Goal: Information Seeking & Learning: Learn about a topic

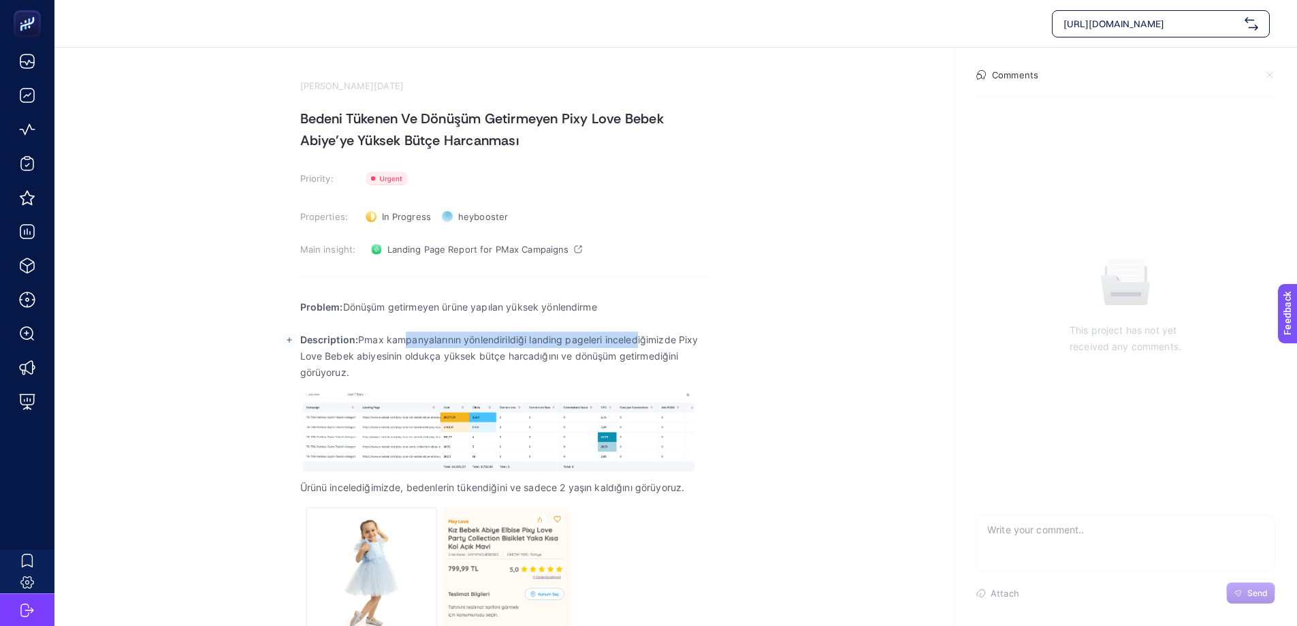
drag, startPoint x: 404, startPoint y: 340, endPoint x: 631, endPoint y: 337, distance: 226.7
click at [638, 337] on p "Description: Pmax kampanyalarının yönlendirildiği landing pageleri incelediğimi…" at bounding box center [504, 356] width 408 height 49
drag, startPoint x: 300, startPoint y: 358, endPoint x: 579, endPoint y: 356, distance: 278.4
click at [579, 356] on p "Description: Pmax kampanyalarının yönlendirildiği landing pageleri incelediğimi…" at bounding box center [504, 356] width 408 height 49
click at [342, 374] on p "Description: Pmax kampanyalarının yönlendirildiği landing pageleri incelediğimi…" at bounding box center [504, 356] width 408 height 49
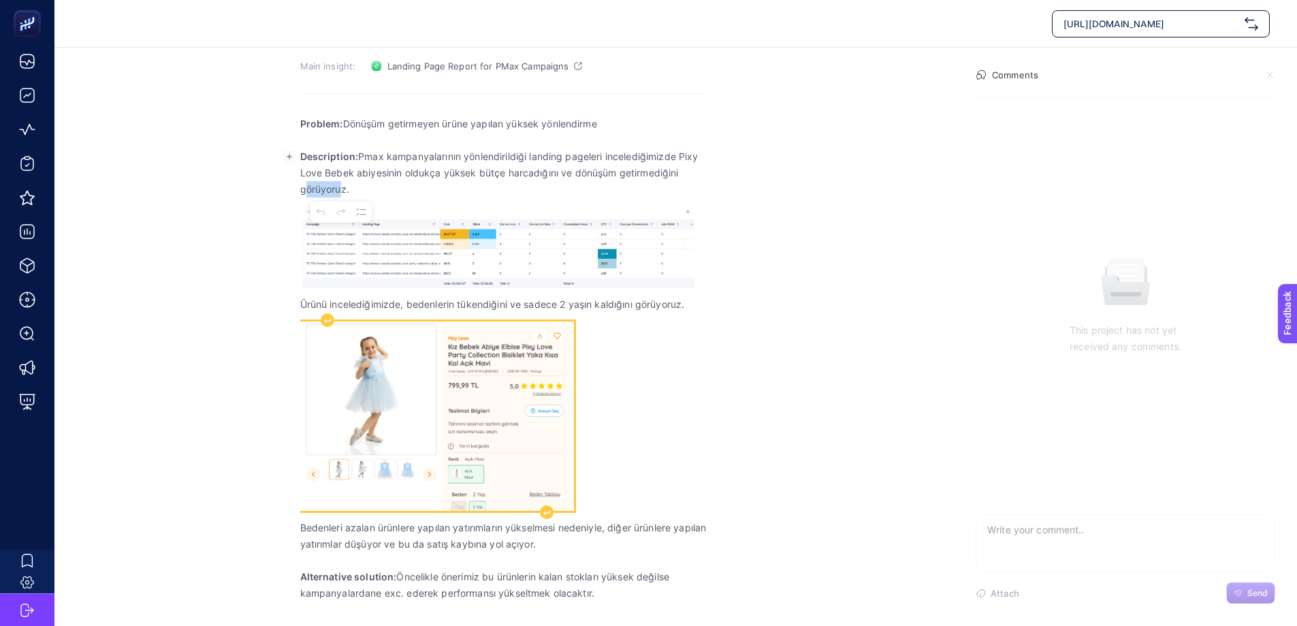
scroll to position [184, 0]
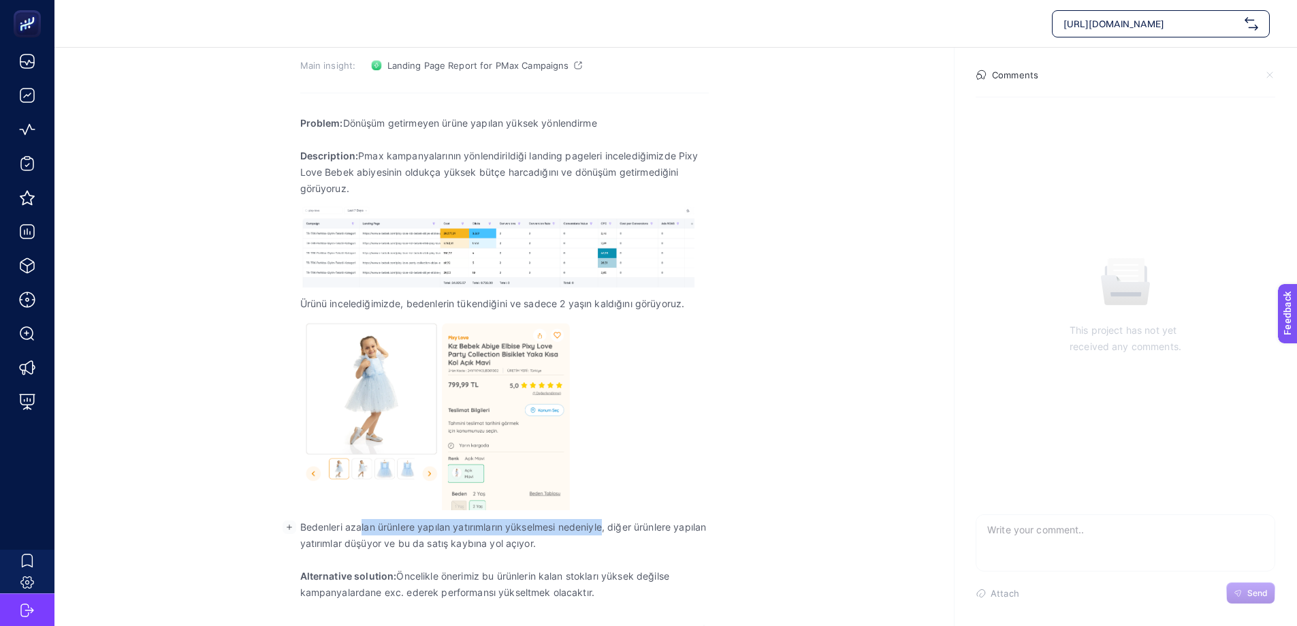
drag, startPoint x: 397, startPoint y: 527, endPoint x: 607, endPoint y: 522, distance: 209.7
click at [607, 522] on p "Bedenleri azalan ürünlere yapılan yatırımların yükselmesi nedeniyle, diğer ürün…" at bounding box center [504, 535] width 408 height 33
drag, startPoint x: 315, startPoint y: 547, endPoint x: 380, endPoint y: 565, distance: 67.9
click at [506, 543] on p "Bedenleri azalan ürünlere yapılan yatırımların yükselmesi nedeniyle, diğer ürün…" at bounding box center [504, 535] width 408 height 33
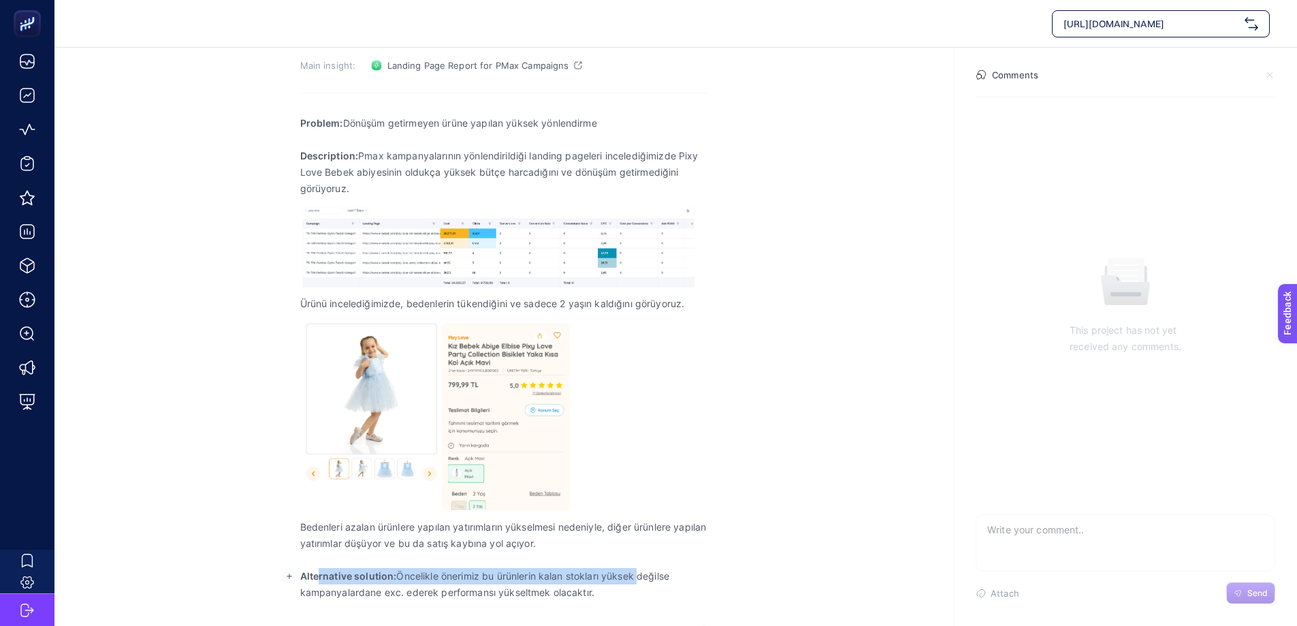
drag, startPoint x: 325, startPoint y: 575, endPoint x: 639, endPoint y: 575, distance: 313.2
click at [639, 575] on p "Alternative solution: Öncelikle önerimiz bu ürünlerin kalan stokları yüksek değ…" at bounding box center [504, 584] width 408 height 33
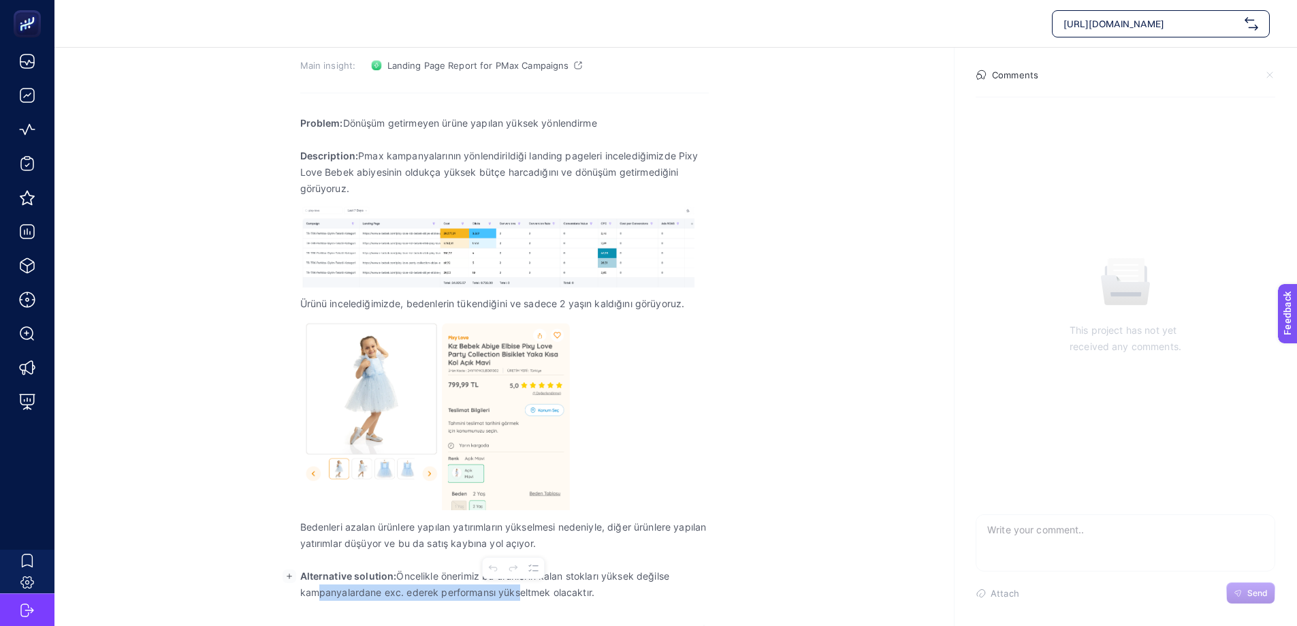
drag, startPoint x: 311, startPoint y: 595, endPoint x: 514, endPoint y: 594, distance: 202.9
click at [514, 594] on p "Alternative solution: Öncelikle önerimiz bu ürünlerin kalan stokları yüksek değ…" at bounding box center [504, 584] width 408 height 33
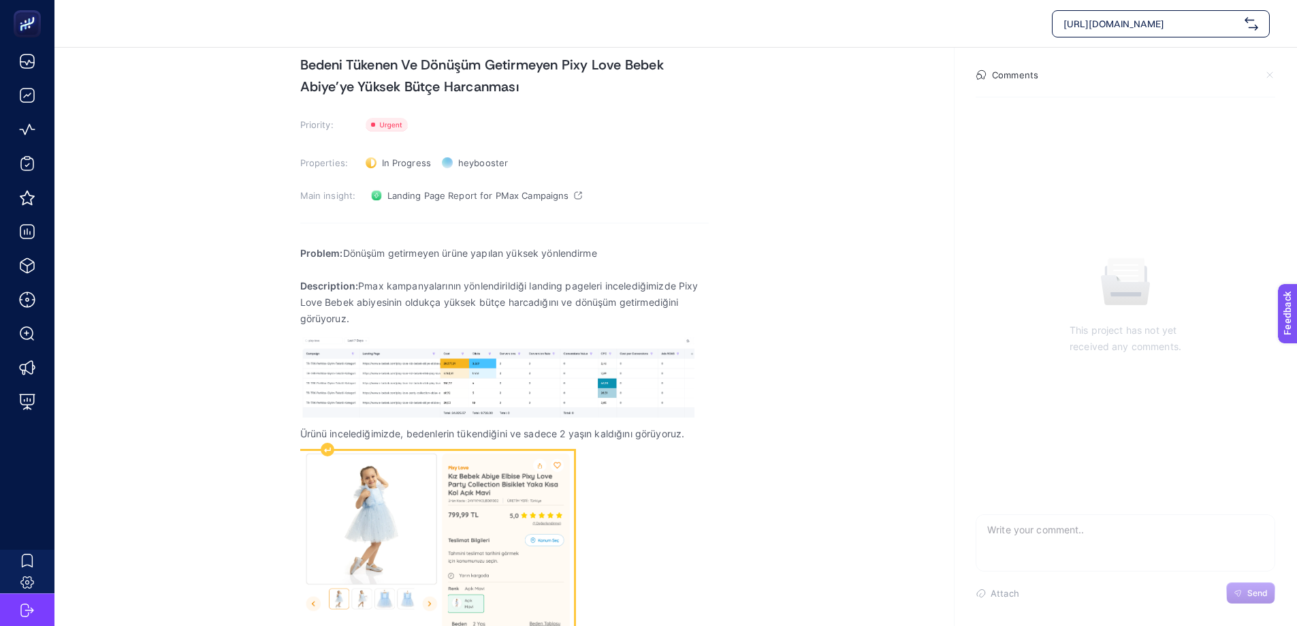
scroll to position [48, 0]
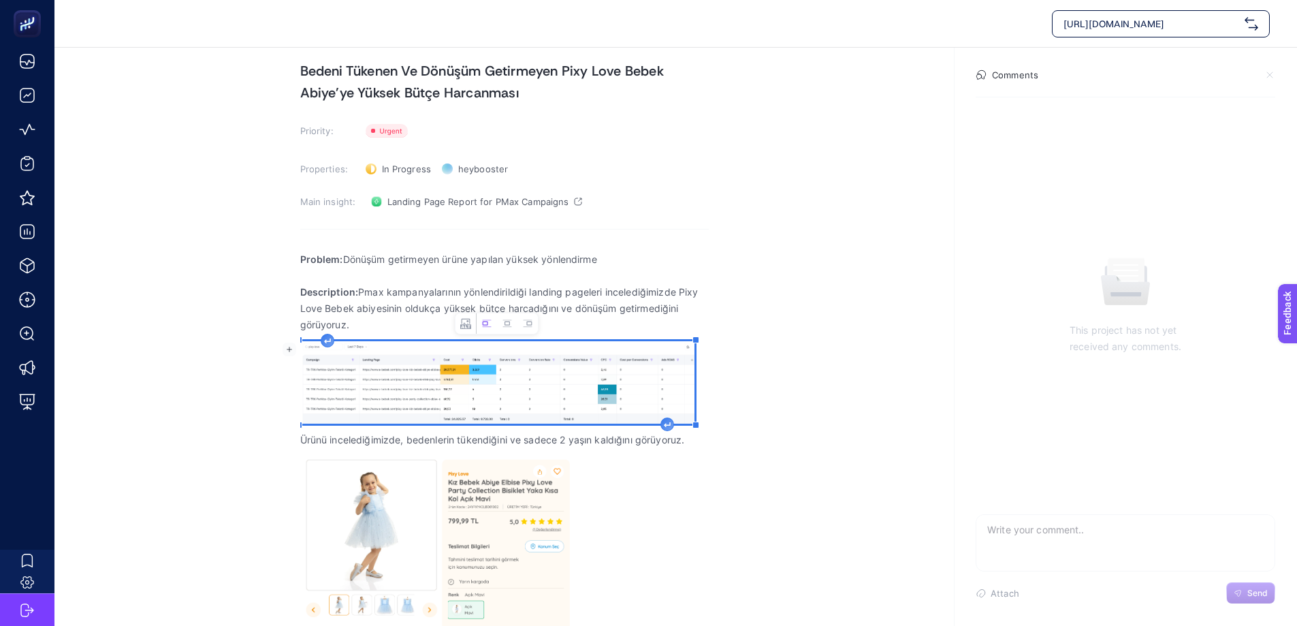
click at [417, 395] on img "Rich Text Editor. Editing area: main" at bounding box center [497, 382] width 394 height 82
drag, startPoint x: 708, startPoint y: 429, endPoint x: 891, endPoint y: 522, distance: 205.5
click at [891, 522] on section "[PERSON_NAME][DATE] Bedeni Tükenen Ve Dönüşüm Getirmeyen Pixy Love Bebek Abiye'…" at bounding box center [675, 378] width 1242 height 756
click at [419, 369] on img "Rich Text Editor. Editing area: main" at bounding box center [504, 383] width 408 height 85
click at [532, 325] on icon "Image toolbar" at bounding box center [535, 323] width 11 height 11
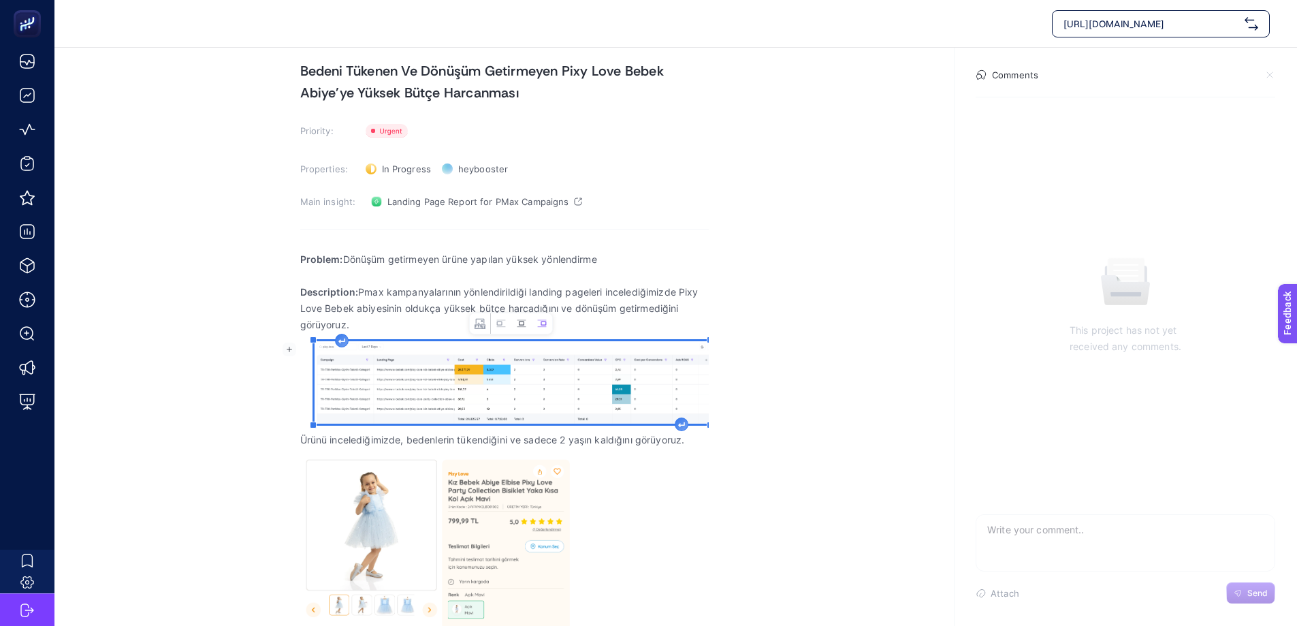
click at [522, 325] on icon "Image toolbar" at bounding box center [521, 323] width 11 height 11
click at [479, 323] on button "Change image text alternative" at bounding box center [473, 323] width 20 height 20
click at [598, 317] on icon "button" at bounding box center [599, 315] width 8 height 8
click at [462, 402] on img "Rich Text Editor. Editing area: main" at bounding box center [504, 383] width 408 height 85
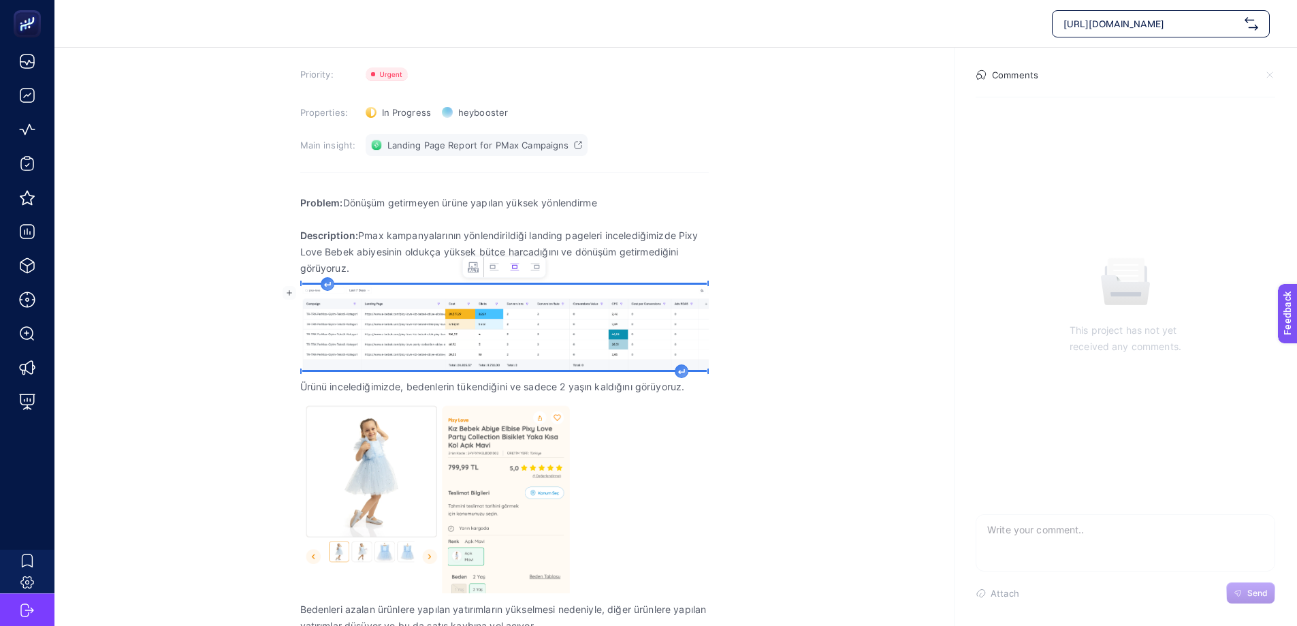
scroll to position [0, 0]
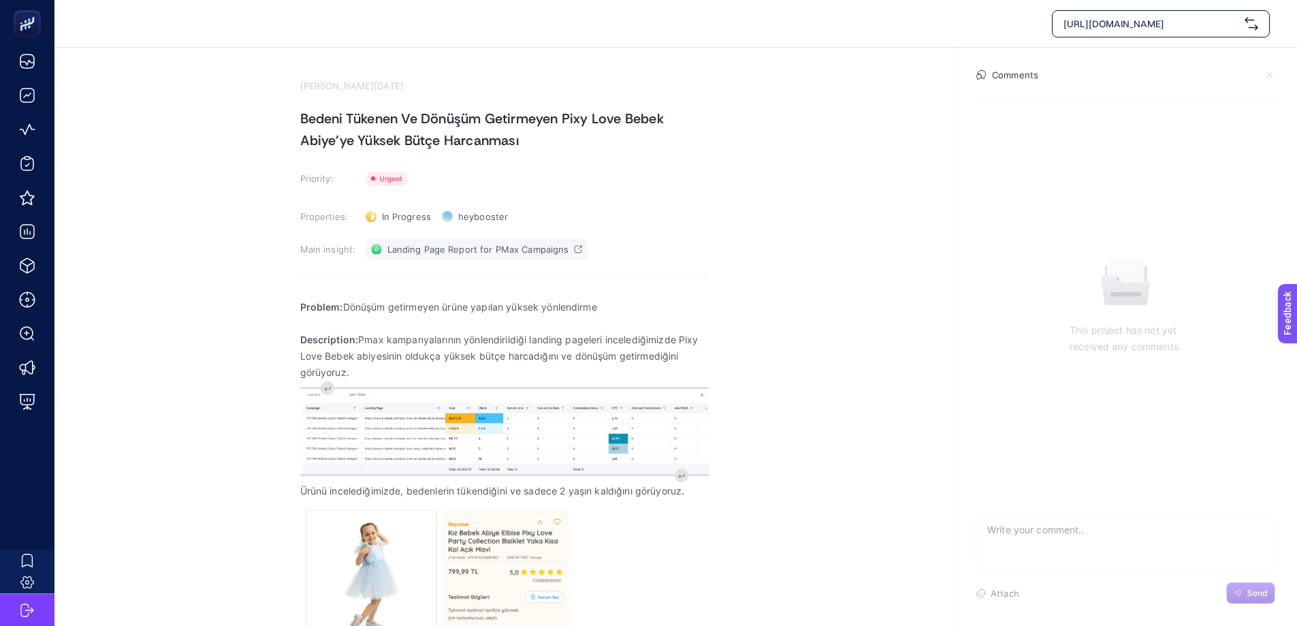
click at [528, 248] on span "Landing Page Report for PMax Campaigns" at bounding box center [478, 249] width 182 height 11
